Goal: Transaction & Acquisition: Purchase product/service

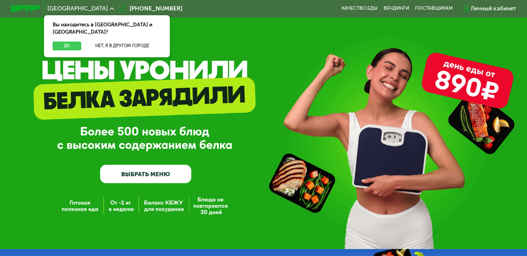
click at [68, 42] on button "Да" at bounding box center [67, 46] width 28 height 9
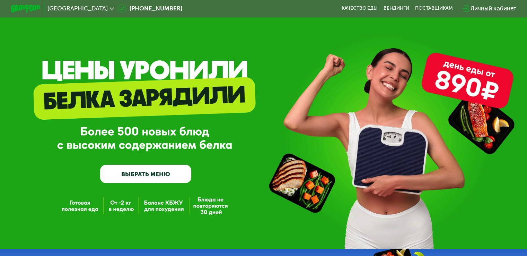
click at [486, 6] on div "Личный кабинет" at bounding box center [493, 8] width 45 height 9
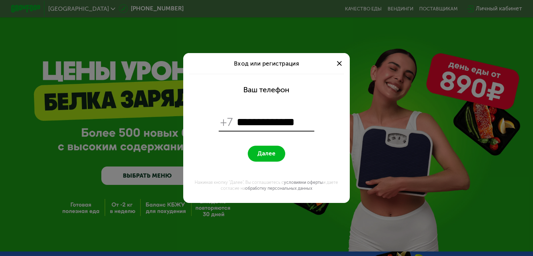
type input "**********"
click at [276, 156] on button "Далее" at bounding box center [266, 154] width 37 height 16
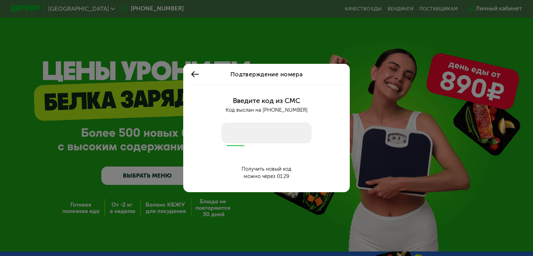
click at [273, 130] on input "number" at bounding box center [266, 132] width 90 height 21
type input "****"
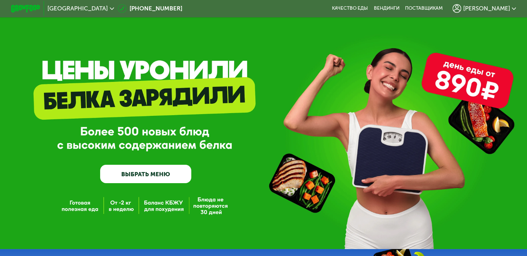
click at [149, 176] on link "ВЫБРАТЬ МЕНЮ" at bounding box center [145, 174] width 91 height 18
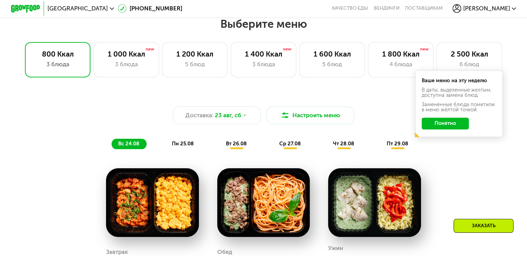
scroll to position [312, 0]
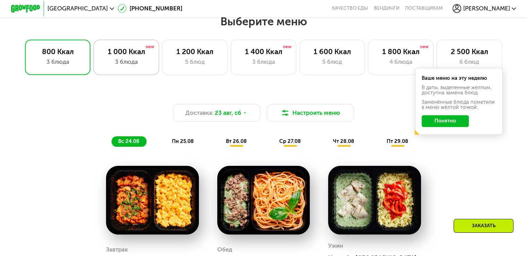
click at [136, 56] on div "1 000 Ккал" at bounding box center [126, 51] width 50 height 9
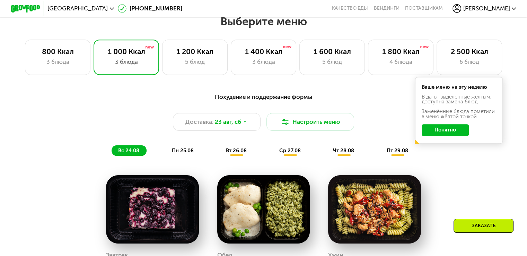
click at [463, 133] on button "Понятно" at bounding box center [445, 130] width 47 height 12
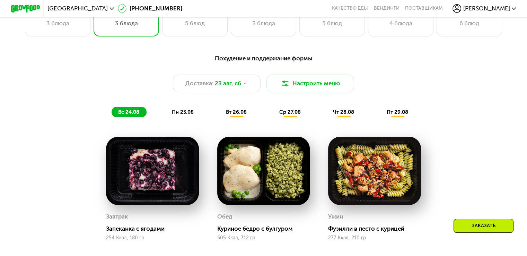
scroll to position [277, 0]
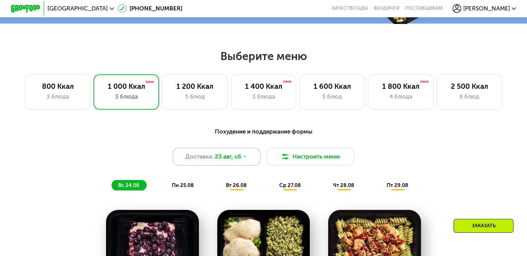
click at [251, 162] on div "Доставка: [DATE]" at bounding box center [217, 157] width 88 height 18
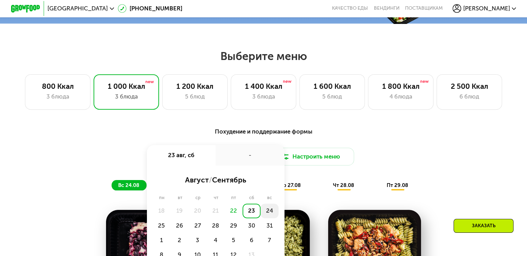
click at [171, 218] on div "24" at bounding box center [162, 225] width 18 height 15
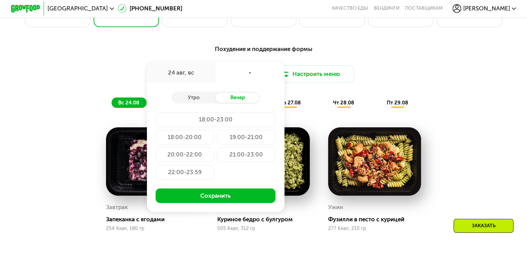
scroll to position [381, 0]
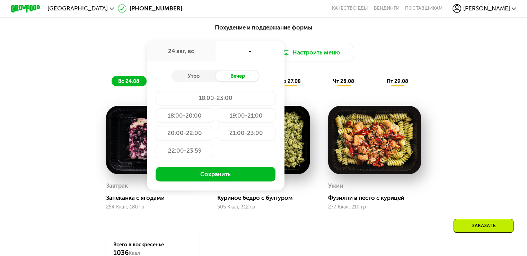
click at [217, 119] on div "18:00-20:00" at bounding box center [246, 115] width 59 height 15
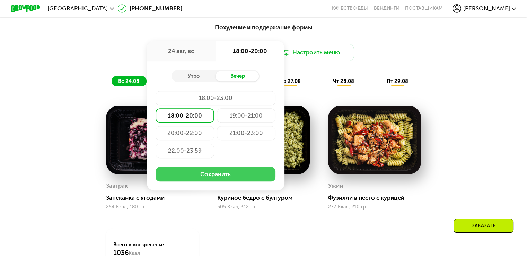
click at [230, 178] on button "Сохранить" at bounding box center [216, 174] width 120 height 15
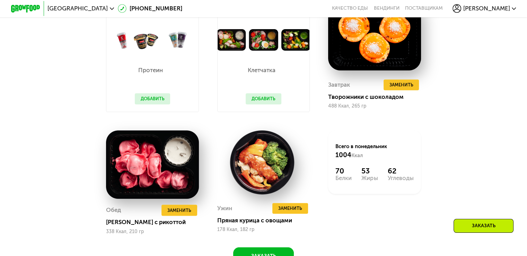
scroll to position [485, 0]
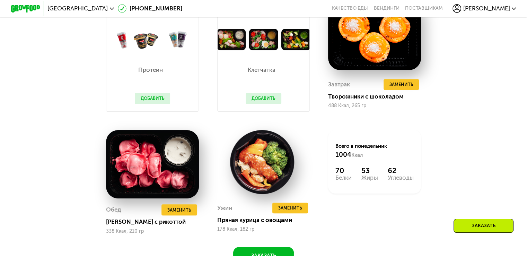
click at [155, 101] on button "Добавить" at bounding box center [153, 98] width 36 height 11
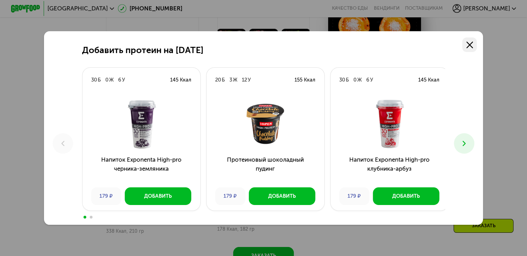
click at [469, 45] on icon at bounding box center [470, 45] width 7 height 7
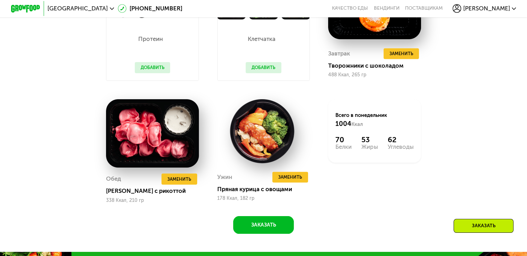
scroll to position [520, 0]
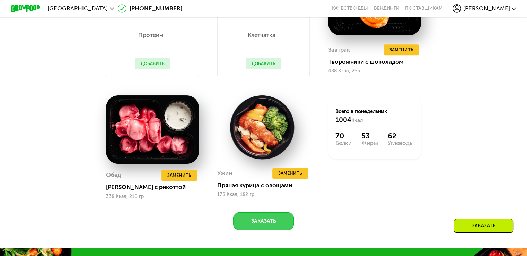
click at [281, 228] on button "Заказать" at bounding box center [263, 221] width 61 height 18
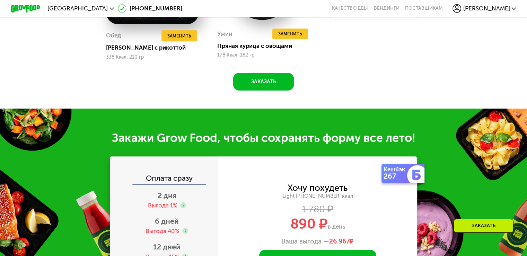
scroll to position [775, 0]
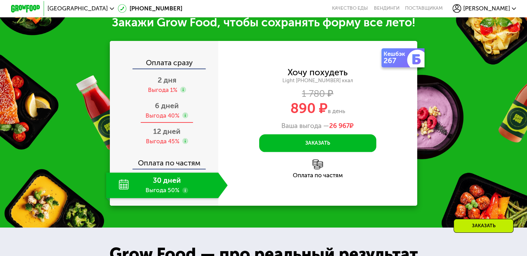
click at [171, 120] on div "Выгода 40%" at bounding box center [163, 116] width 34 height 8
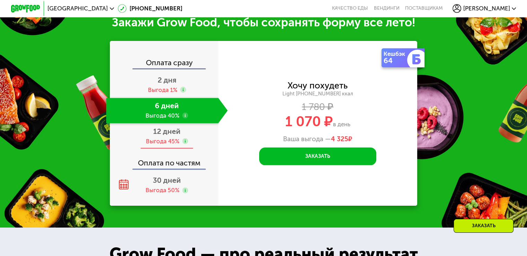
click at [167, 145] on div "Выгода 45%" at bounding box center [163, 141] width 34 height 8
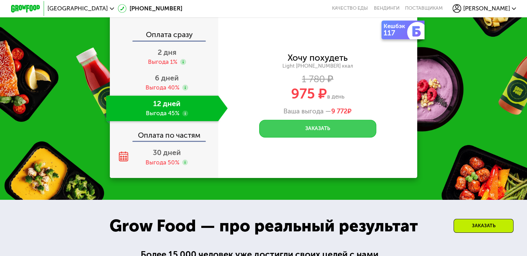
scroll to position [800, 0]
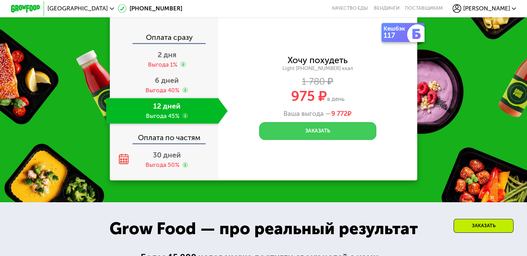
click at [304, 138] on button "Заказать" at bounding box center [317, 131] width 117 height 18
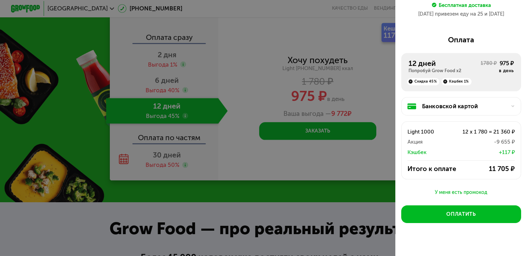
scroll to position [94, 0]
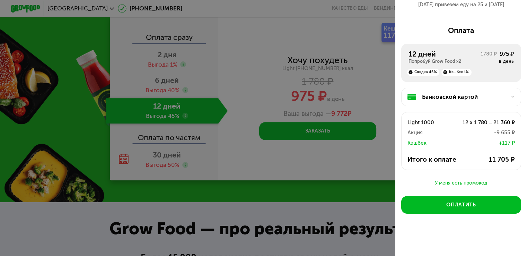
click at [476, 180] on div "У меня есть промокод" at bounding box center [462, 183] width 120 height 8
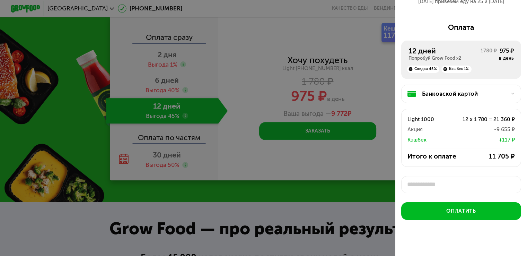
scroll to position [2, 0]
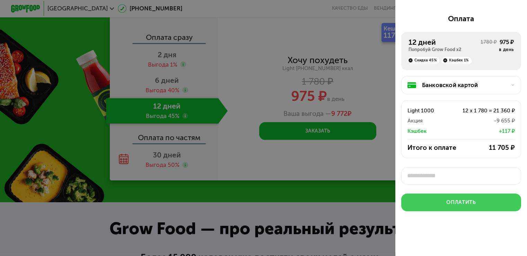
click at [448, 205] on div "Оплатить" at bounding box center [461, 202] width 29 height 7
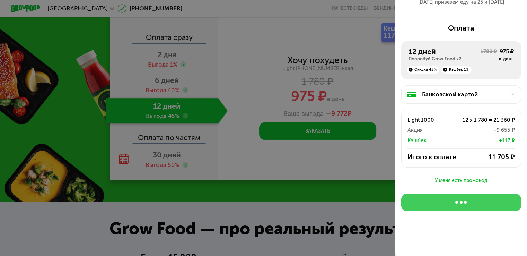
scroll to position [94, 0]
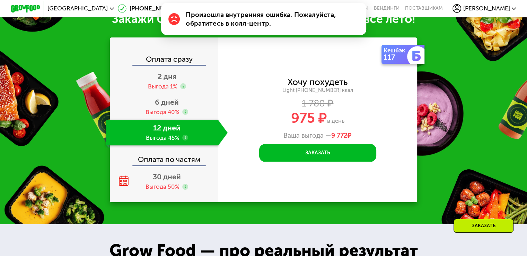
scroll to position [775, 0]
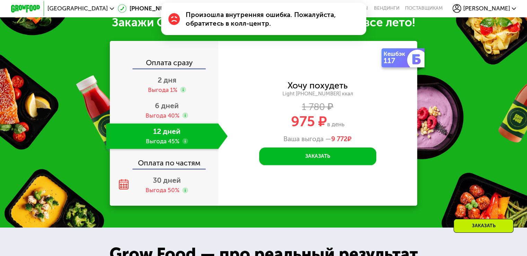
click at [504, 9] on span "[PERSON_NAME]" at bounding box center [486, 9] width 47 height 6
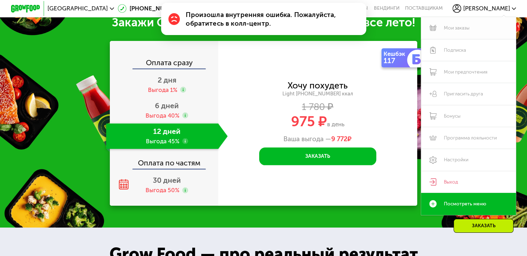
click at [465, 27] on link "Мои заказы" at bounding box center [468, 28] width 95 height 22
